Goal: Information Seeking & Learning: Learn about a topic

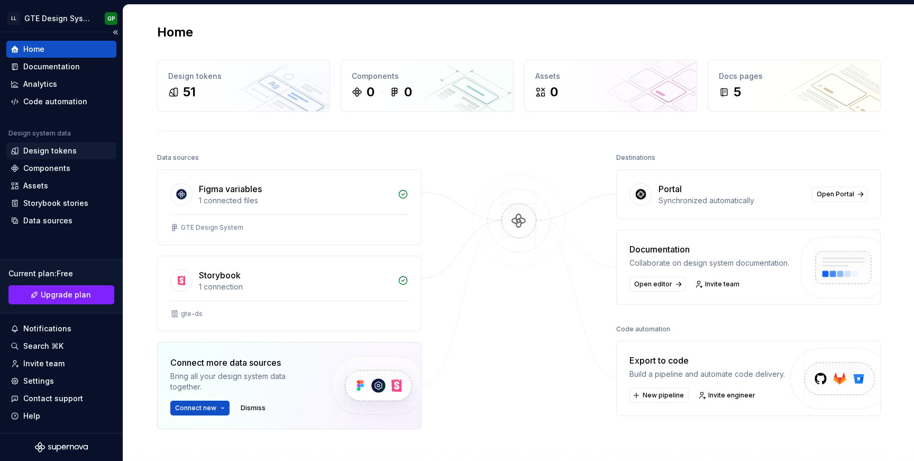
click at [53, 152] on div "Design tokens" at bounding box center [49, 150] width 53 height 11
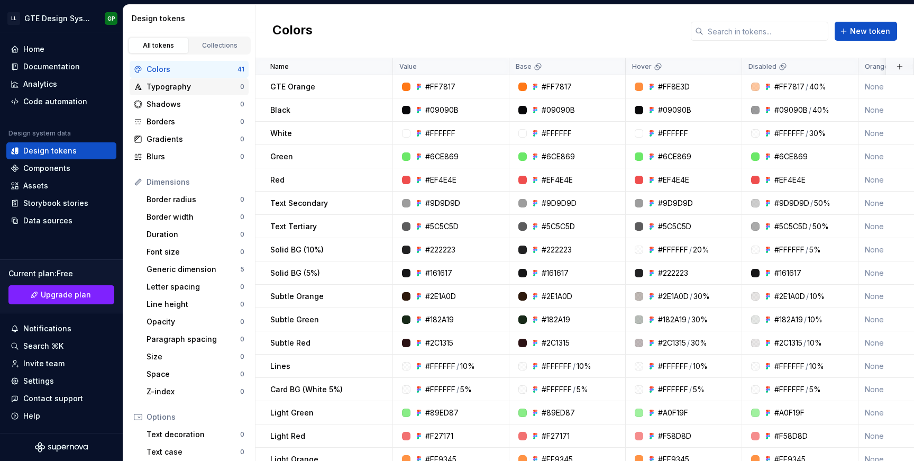
click at [178, 88] on div "Typography" at bounding box center [193, 86] width 94 height 11
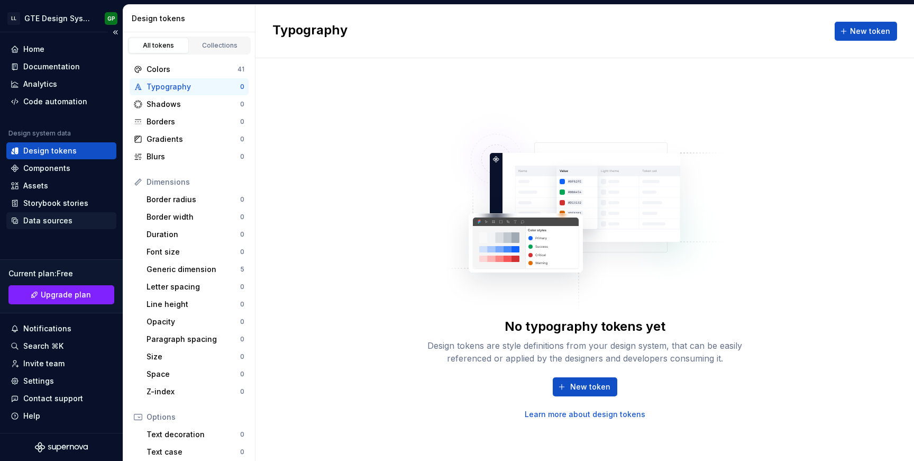
click at [54, 216] on div "Data sources" at bounding box center [47, 220] width 49 height 11
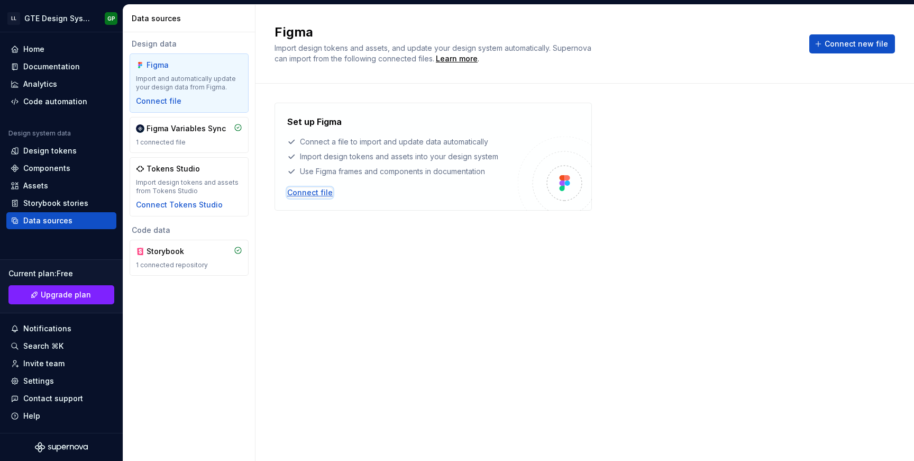
click at [312, 191] on div "Connect file" at bounding box center [309, 192] width 45 height 11
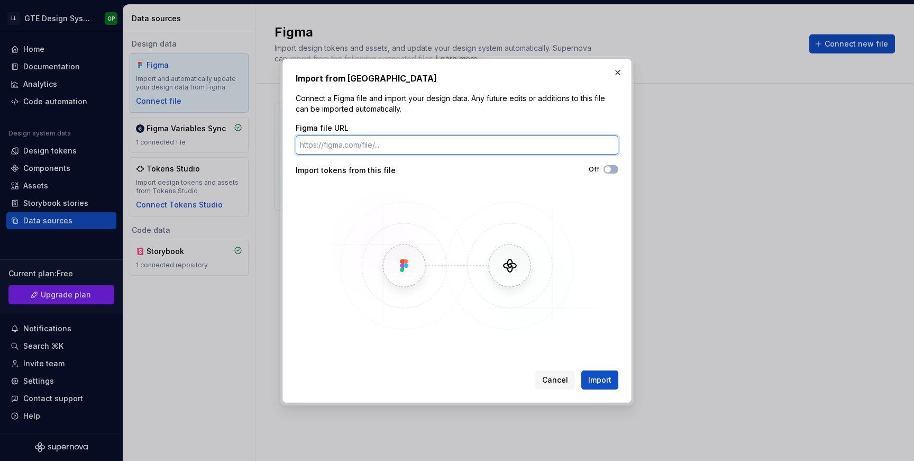
paste input "[URL][DOMAIN_NAME]"
type input "[URL][DOMAIN_NAME]"
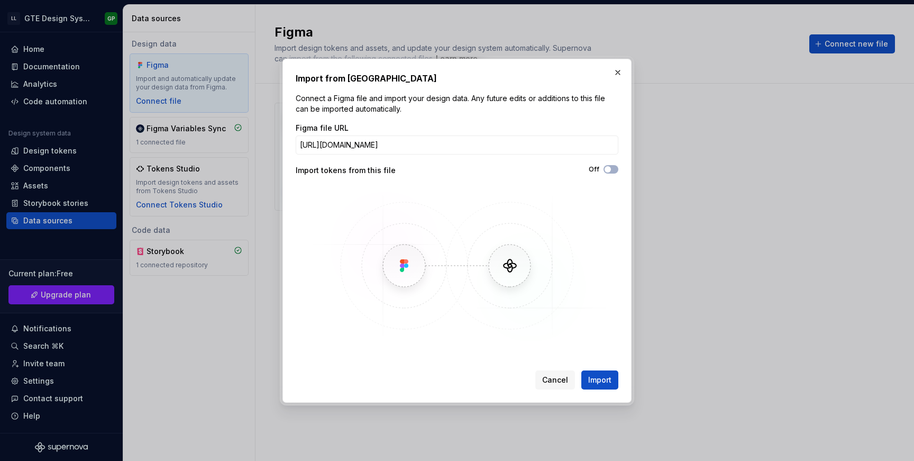
scroll to position [0, 0]
click at [351, 169] on div "Import tokens from this file" at bounding box center [376, 170] width 161 height 11
click at [604, 380] on span "Import" at bounding box center [599, 379] width 23 height 11
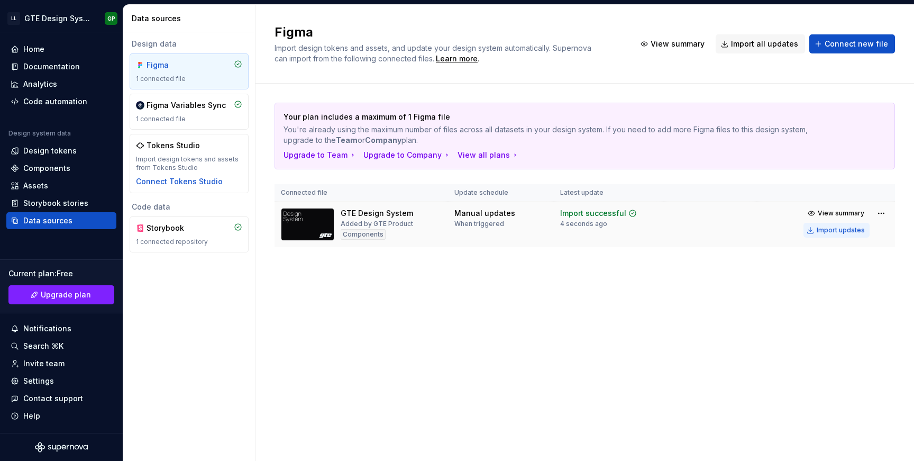
click at [836, 230] on div "Import updates" at bounding box center [840, 230] width 48 height 8
click at [49, 165] on div "Components" at bounding box center [46, 168] width 47 height 11
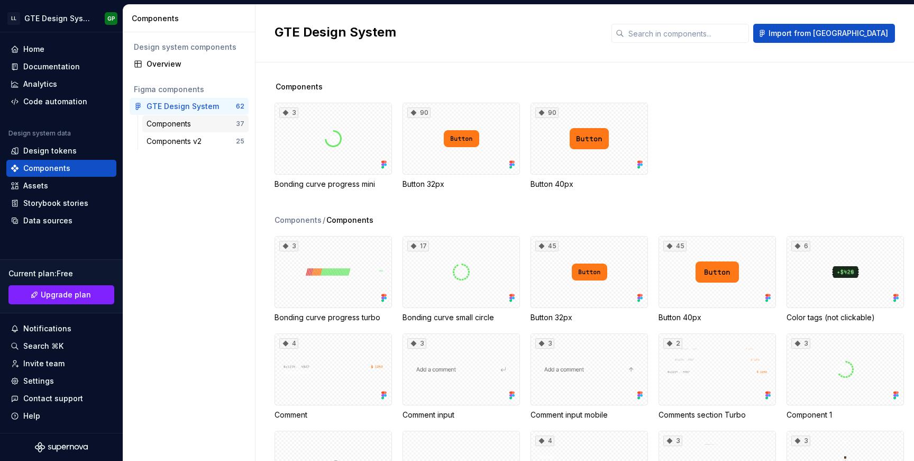
click at [190, 123] on div "Components" at bounding box center [170, 123] width 49 height 11
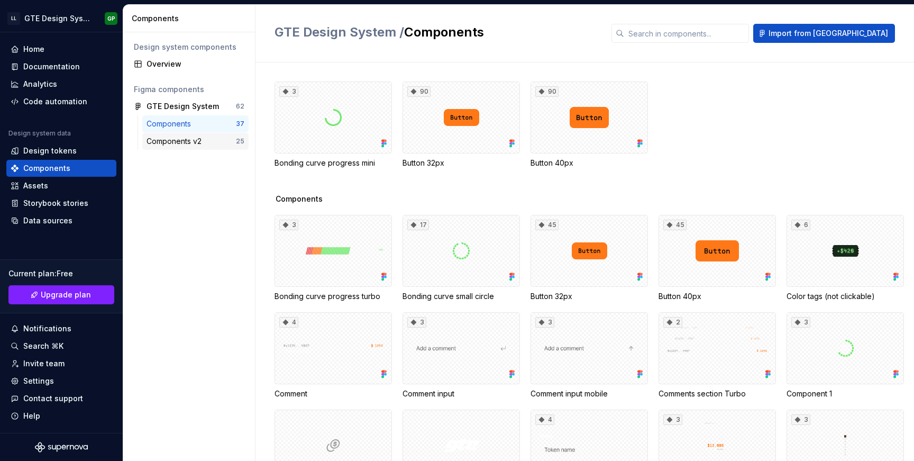
click at [190, 138] on div "Components v2" at bounding box center [175, 141] width 59 height 11
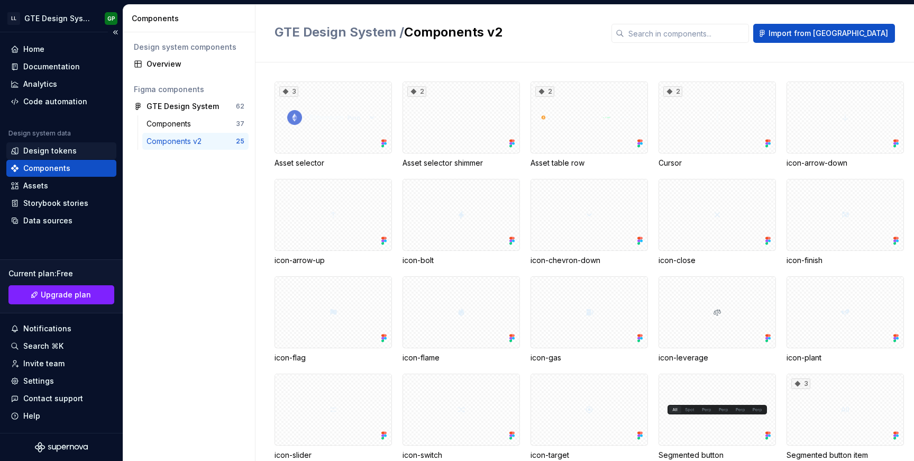
click at [56, 152] on div "Design tokens" at bounding box center [49, 150] width 53 height 11
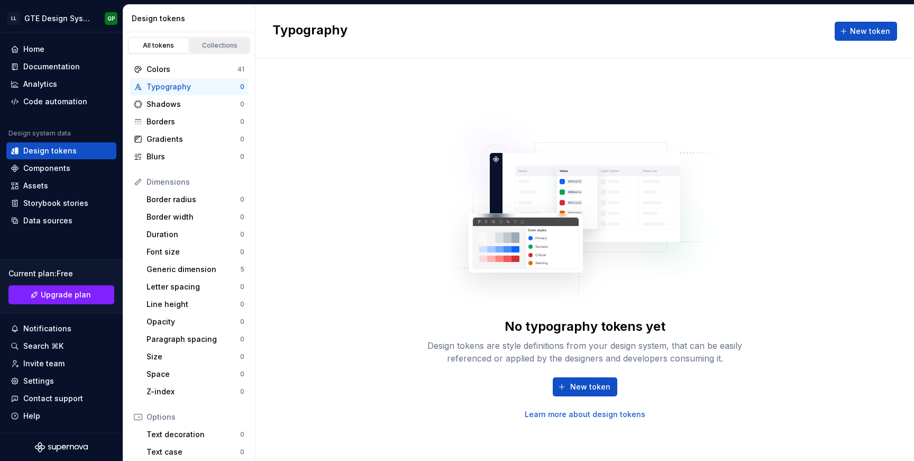
click at [214, 41] on div "Collections" at bounding box center [220, 45] width 53 height 8
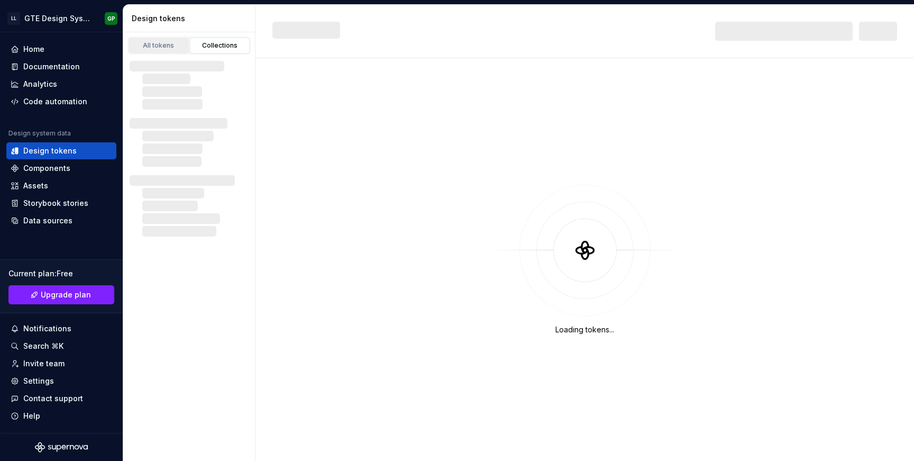
click at [155, 43] on div "All tokens" at bounding box center [158, 45] width 53 height 8
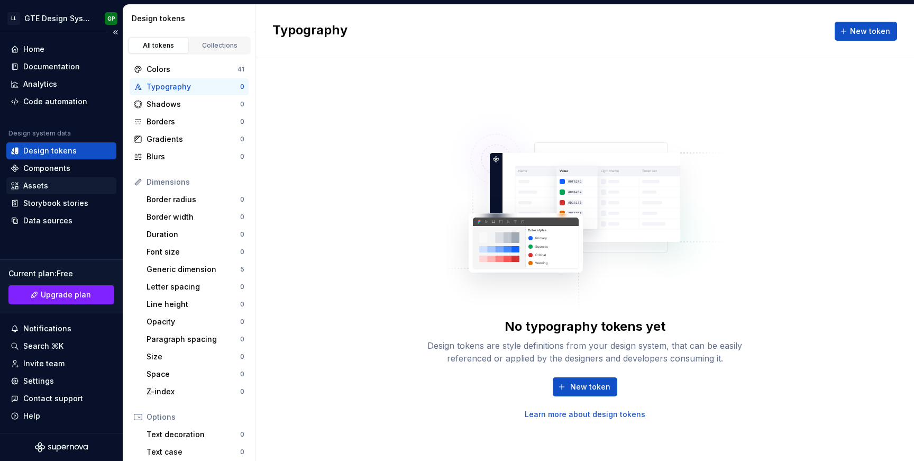
click at [56, 185] on div "Assets" at bounding box center [62, 185] width 102 height 11
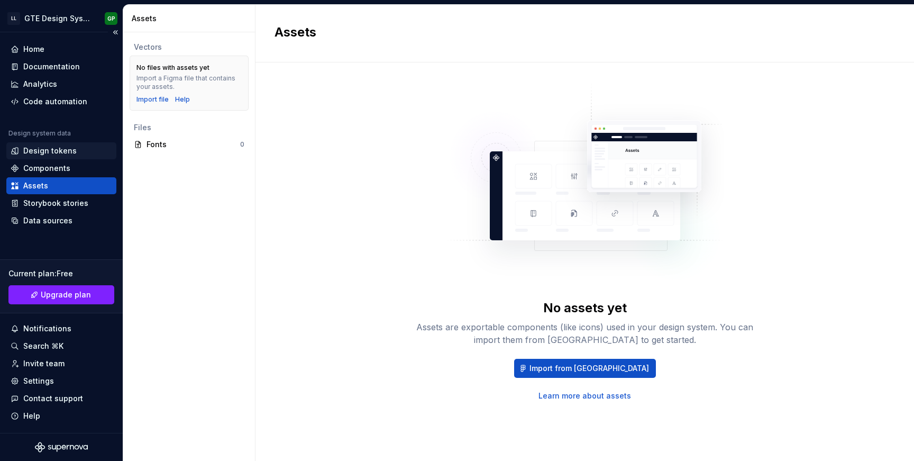
click at [56, 150] on div "Design tokens" at bounding box center [49, 150] width 53 height 11
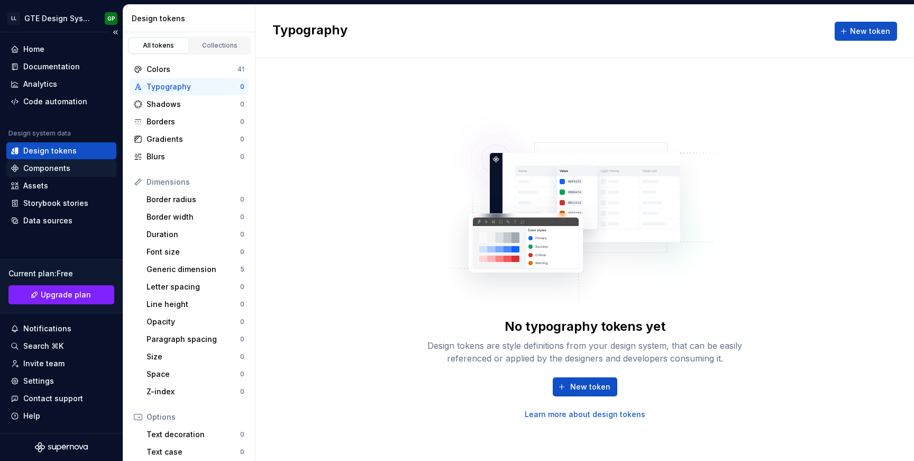
click at [59, 173] on div "Components" at bounding box center [46, 168] width 47 height 11
click at [62, 167] on div "Components" at bounding box center [46, 168] width 47 height 11
click at [49, 164] on div "Components" at bounding box center [46, 168] width 47 height 11
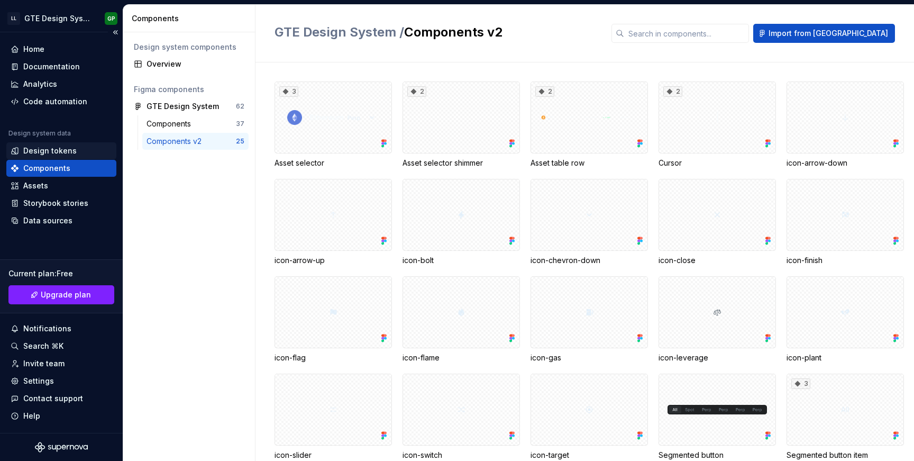
click at [53, 152] on div "Design tokens" at bounding box center [49, 150] width 53 height 11
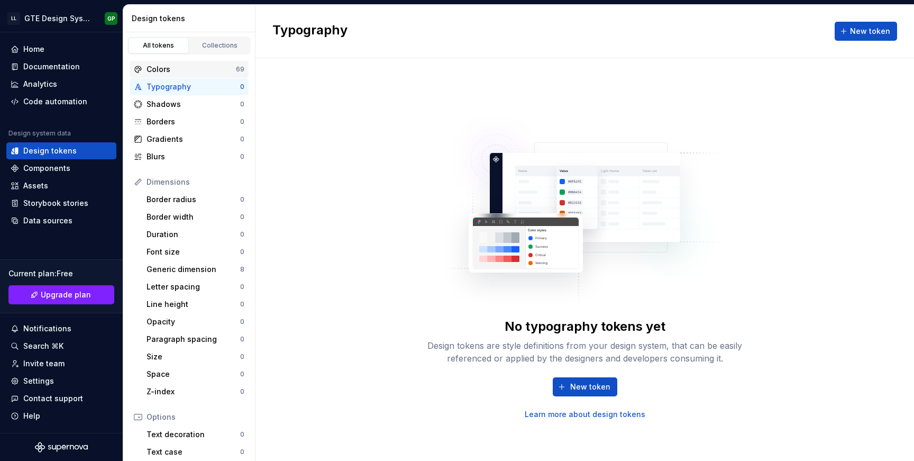
click at [192, 61] on div "Colors 69" at bounding box center [189, 69] width 119 height 17
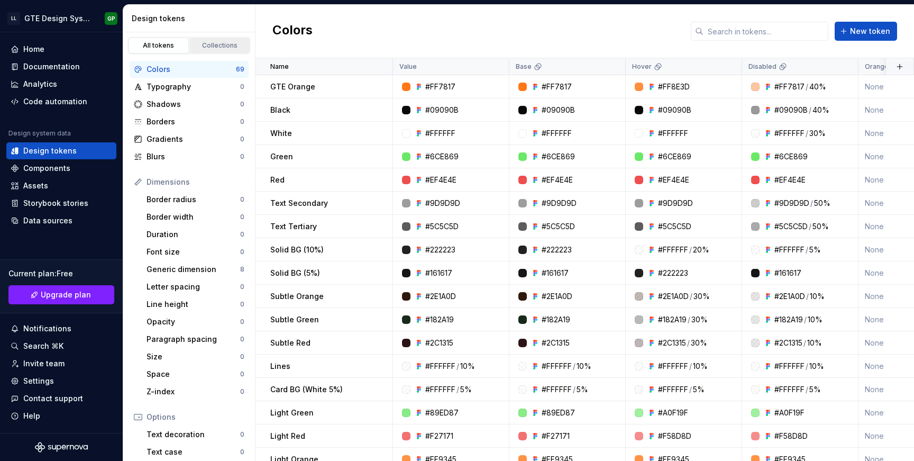
click at [208, 51] on link "Collections" at bounding box center [220, 46] width 60 height 16
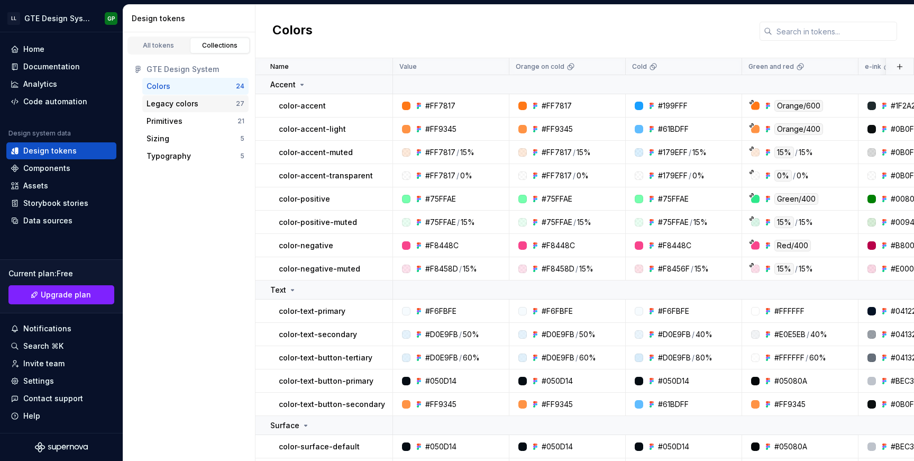
click at [159, 111] on div "Legacy colors 27" at bounding box center [195, 103] width 106 height 17
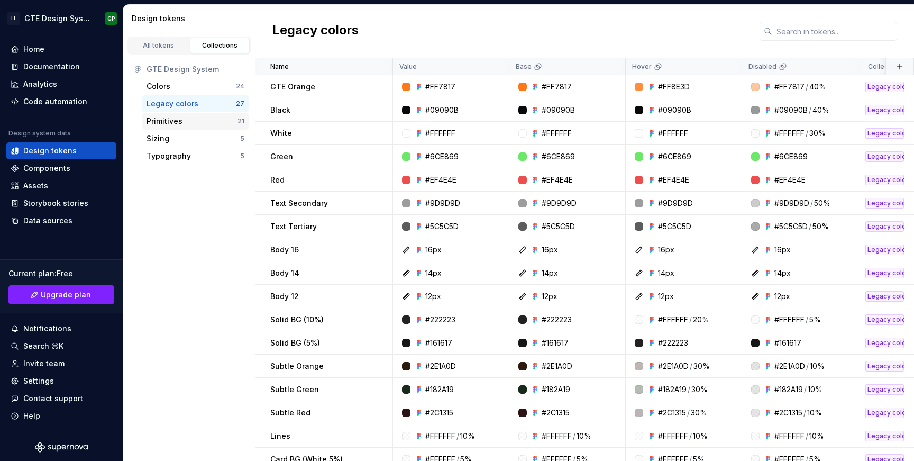
click at [160, 125] on div "Primitives" at bounding box center [164, 121] width 36 height 11
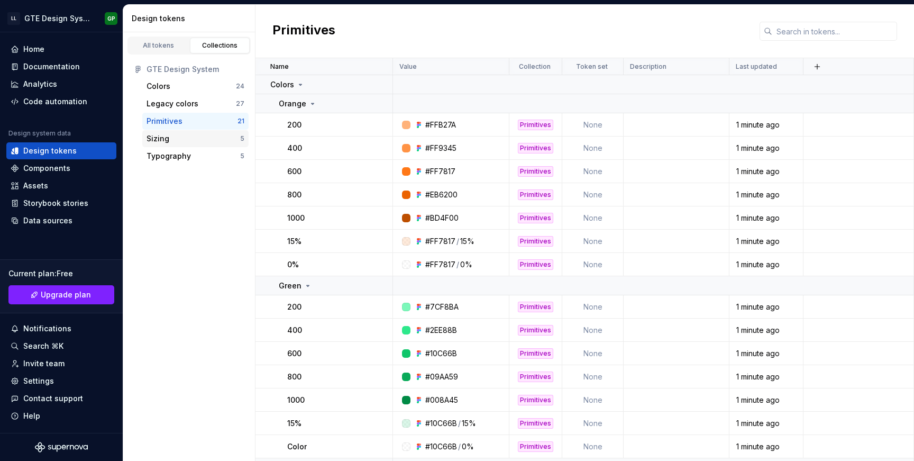
click at [162, 140] on div "Sizing" at bounding box center [157, 138] width 23 height 11
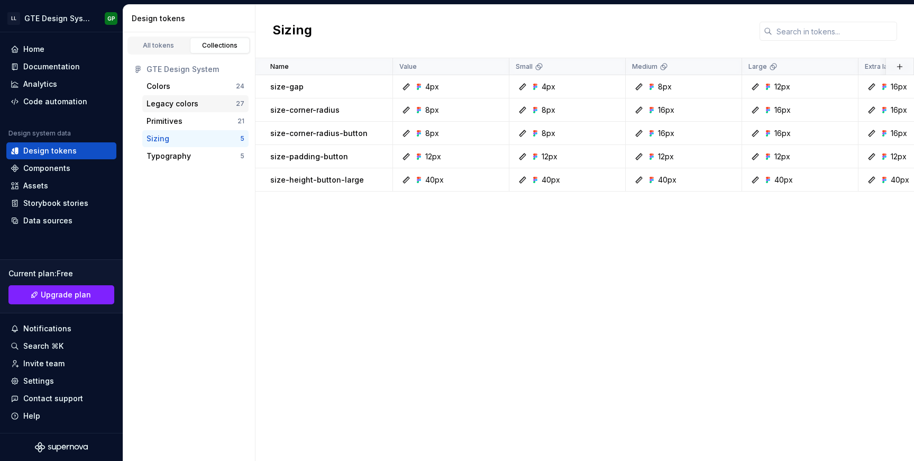
click at [170, 112] on div "Legacy colors 27" at bounding box center [195, 103] width 106 height 17
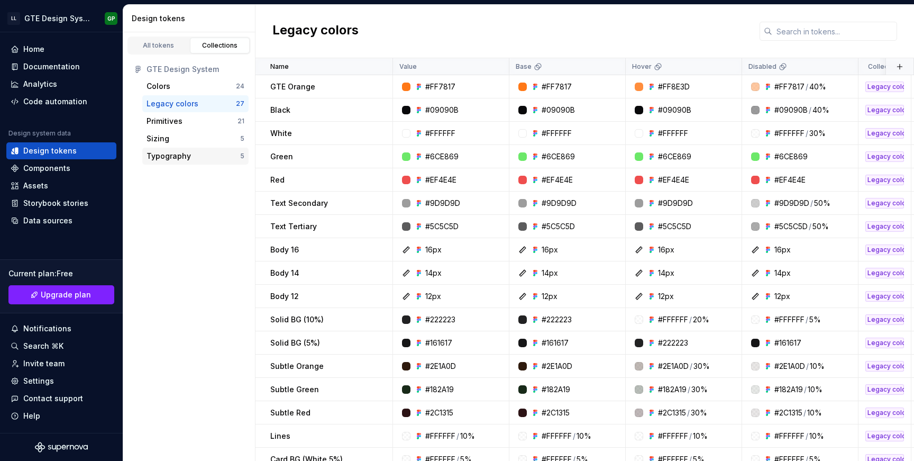
click at [161, 153] on div "Typography" at bounding box center [168, 156] width 44 height 11
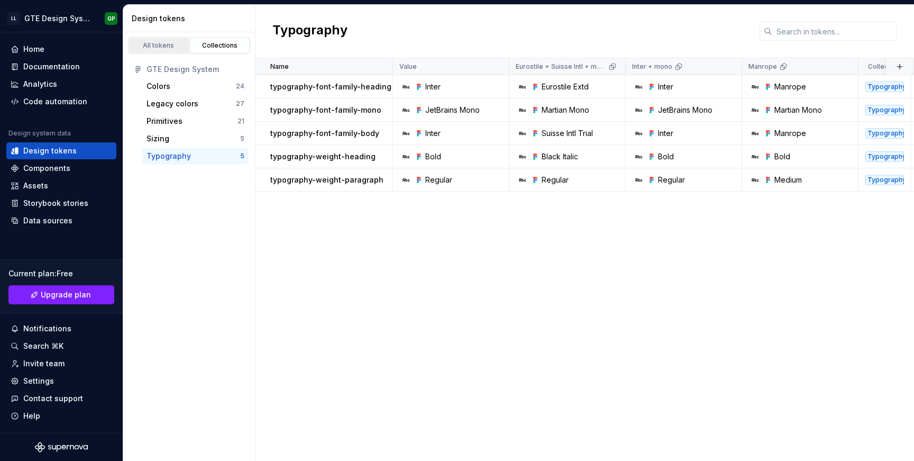
click at [154, 51] on link "All tokens" at bounding box center [158, 46] width 60 height 16
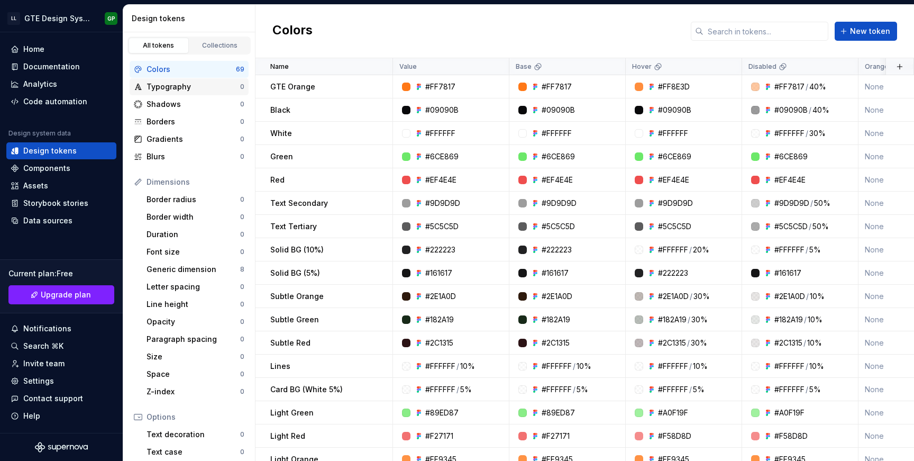
click at [166, 89] on div "Typography" at bounding box center [193, 86] width 94 height 11
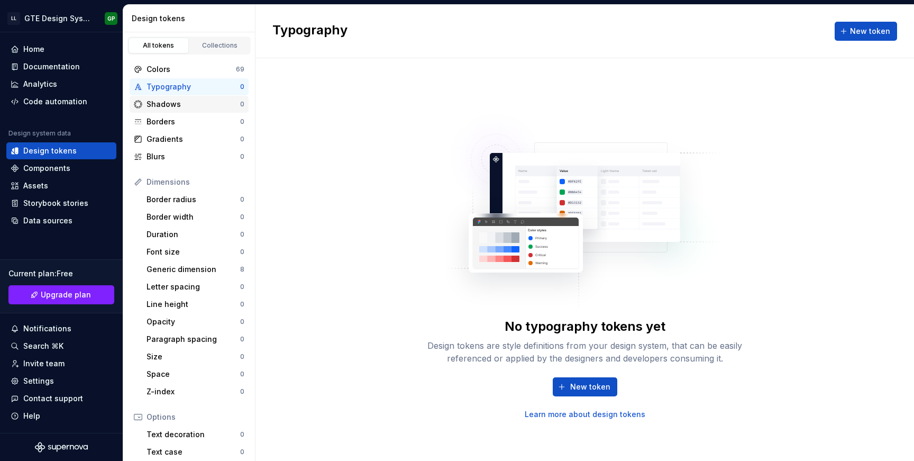
click at [167, 105] on div "Shadows" at bounding box center [193, 104] width 94 height 11
click at [176, 88] on div "Typography" at bounding box center [193, 86] width 94 height 11
click at [176, 102] on div "Shadows" at bounding box center [193, 104] width 94 height 11
click at [180, 85] on div "Typography" at bounding box center [193, 86] width 94 height 11
click at [51, 223] on div "Data sources" at bounding box center [47, 220] width 49 height 11
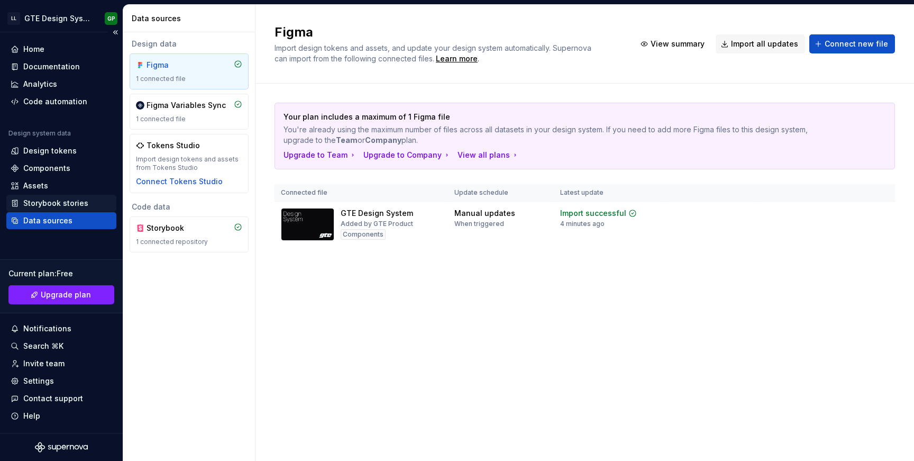
click at [60, 201] on div "Storybook stories" at bounding box center [55, 203] width 65 height 11
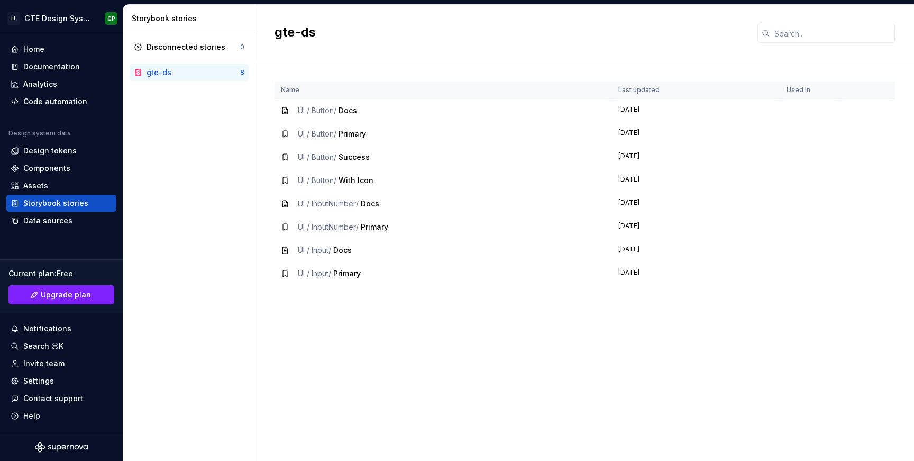
click at [348, 139] on div "UI / Button / Primary" at bounding box center [332, 133] width 68 height 11
click at [332, 134] on span "UI / Button /" at bounding box center [317, 133] width 39 height 9
click at [355, 134] on span "Primary" at bounding box center [351, 133] width 27 height 9
click at [288, 206] on icon at bounding box center [285, 203] width 8 height 8
click at [284, 108] on icon at bounding box center [285, 110] width 8 height 8
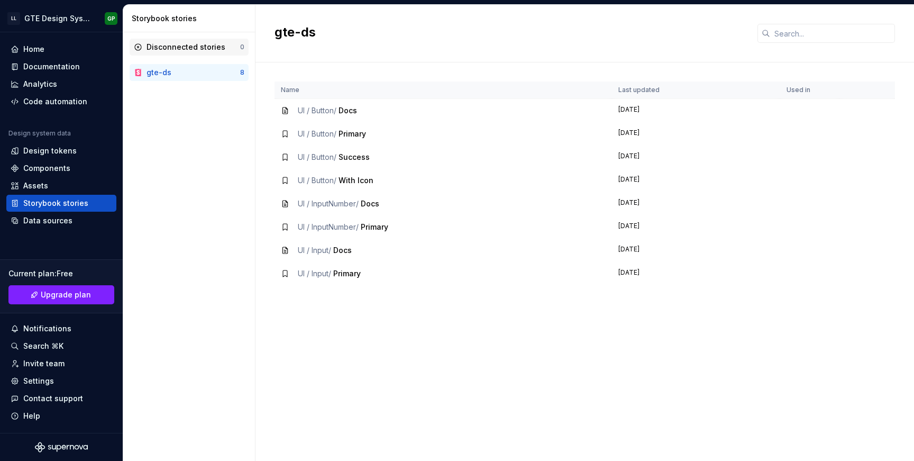
click at [188, 52] on div "Disconnected stories" at bounding box center [185, 47] width 79 height 11
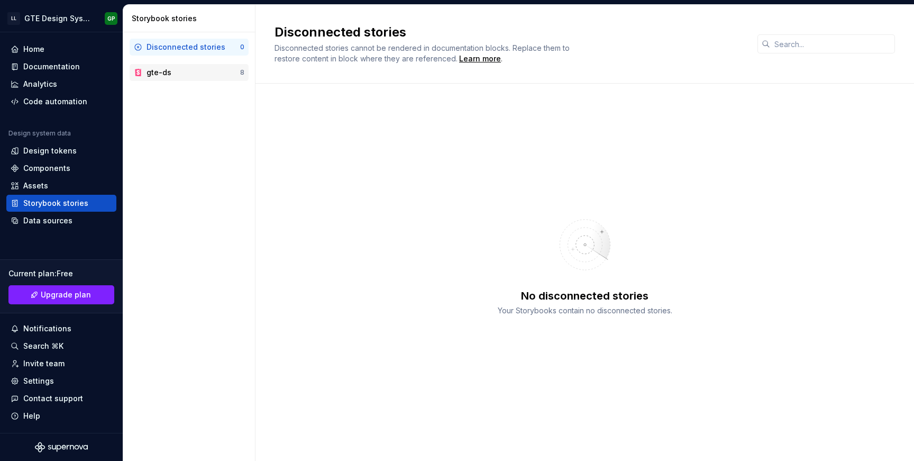
click at [162, 73] on div "gte-ds" at bounding box center [158, 72] width 25 height 11
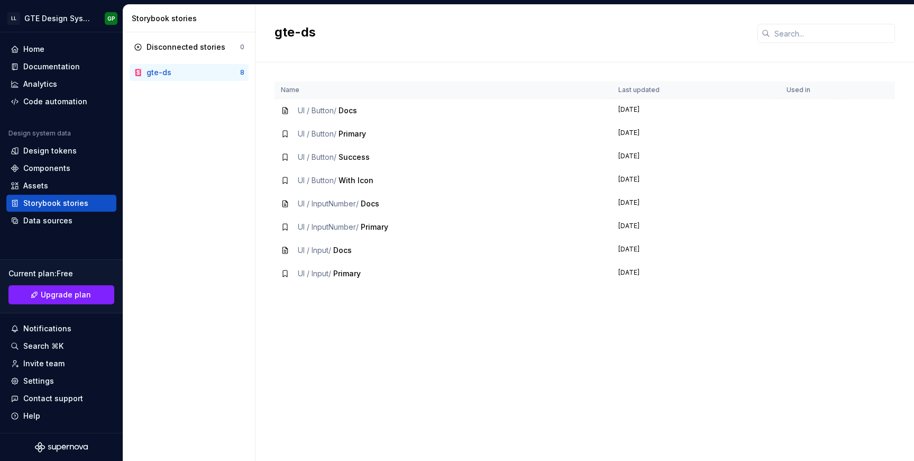
click at [284, 135] on icon at bounding box center [285, 134] width 8 height 8
click at [345, 250] on span "Docs" at bounding box center [342, 249] width 19 height 9
click at [344, 257] on td "UI / Input / Docs" at bounding box center [442, 249] width 337 height 23
click at [63, 216] on div "Data sources" at bounding box center [47, 220] width 49 height 11
